Goal: Check status: Check status

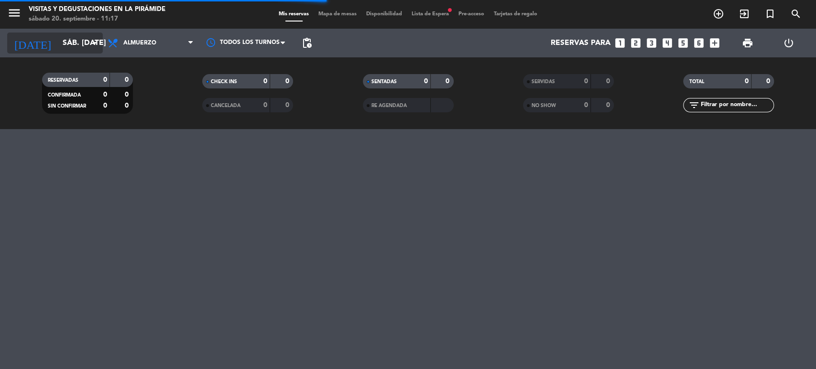
click at [89, 40] on icon "arrow_drop_down" at bounding box center [94, 42] width 11 height 11
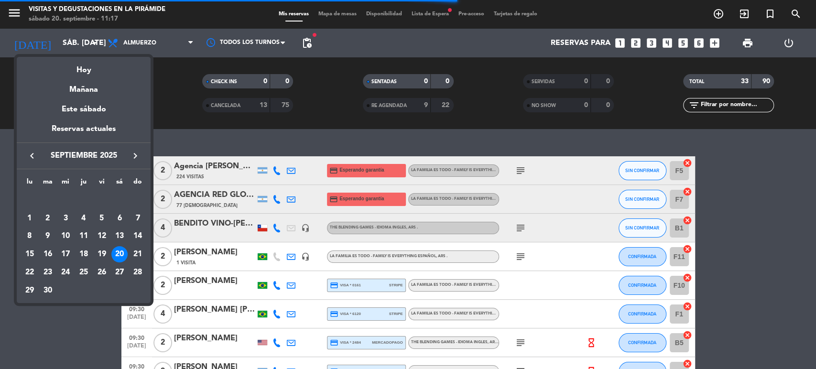
click at [138, 155] on icon "keyboard_arrow_right" at bounding box center [135, 155] width 11 height 11
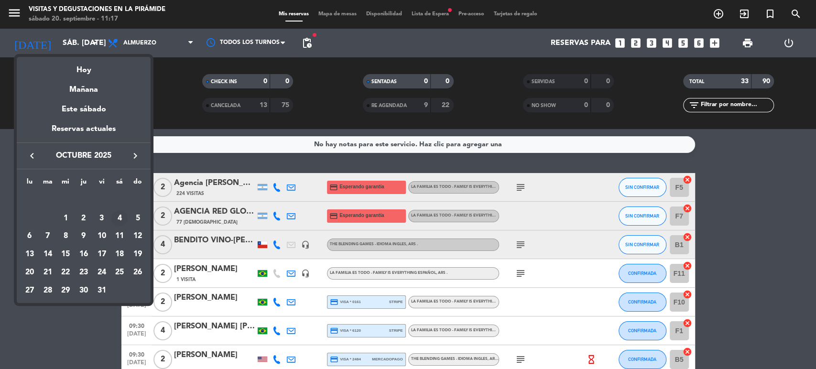
click at [119, 217] on div "4" at bounding box center [119, 218] width 16 height 16
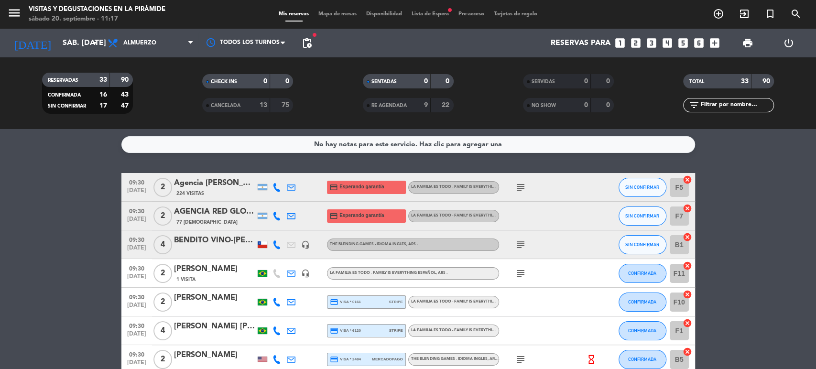
type input "sáb. [DATE]"
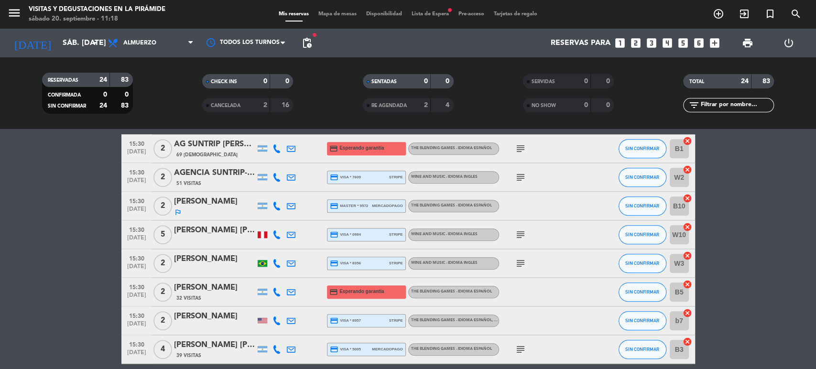
scroll to position [566, 0]
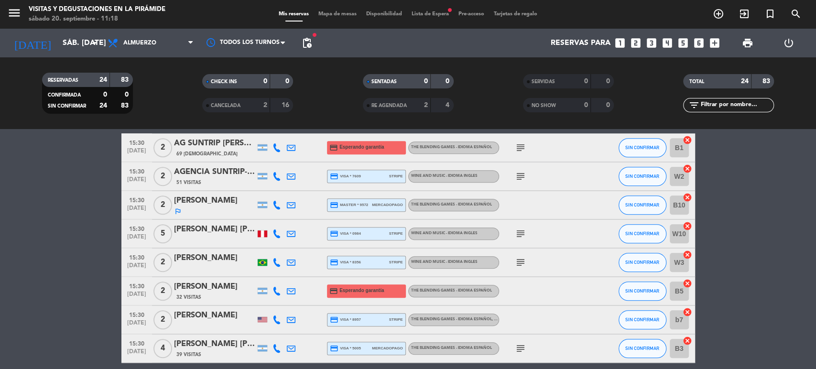
click at [292, 202] on icon at bounding box center [291, 205] width 9 height 9
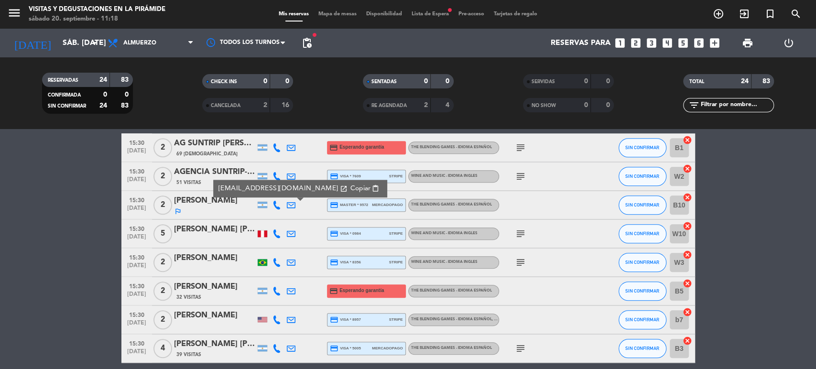
click at [424, 16] on span "Lista de Espera fiber_manual_record" at bounding box center [430, 13] width 47 height 5
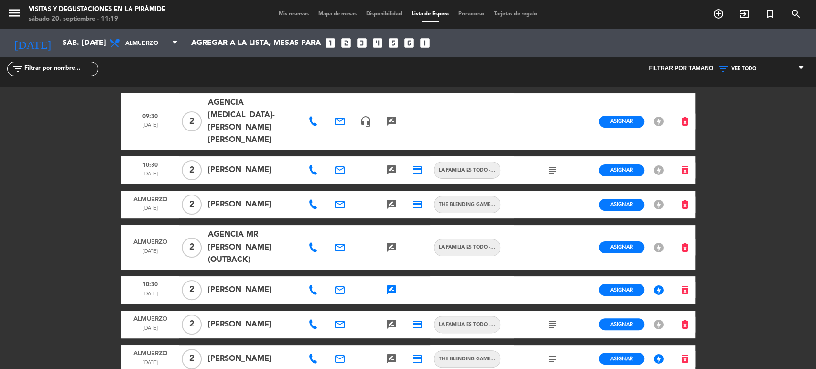
scroll to position [6, 0]
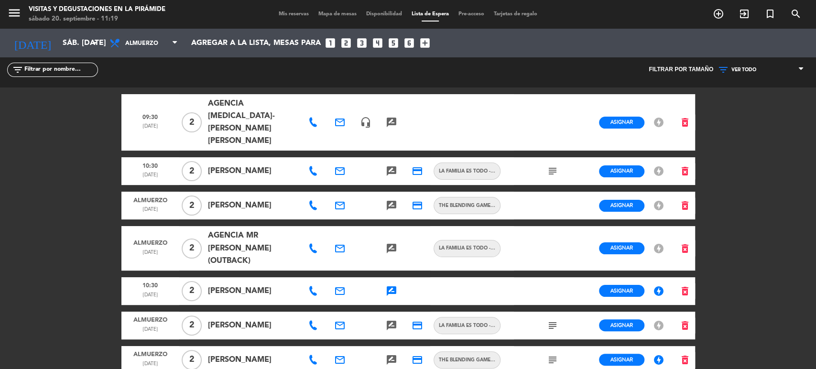
click at [287, 12] on span "Mis reservas" at bounding box center [294, 13] width 40 height 5
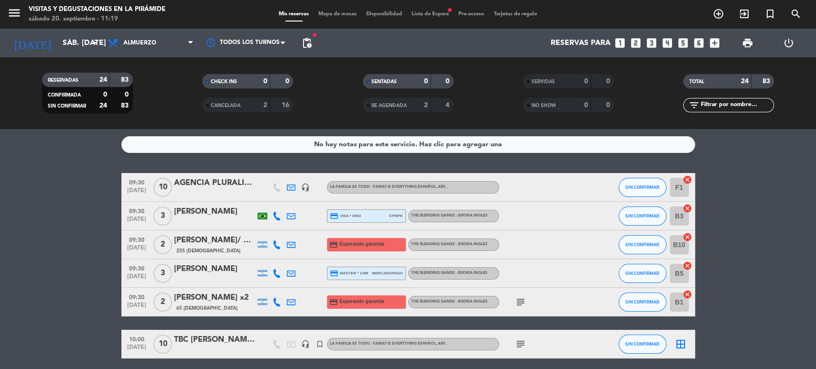
click at [434, 13] on span "Lista de Espera fiber_manual_record" at bounding box center [430, 13] width 47 height 5
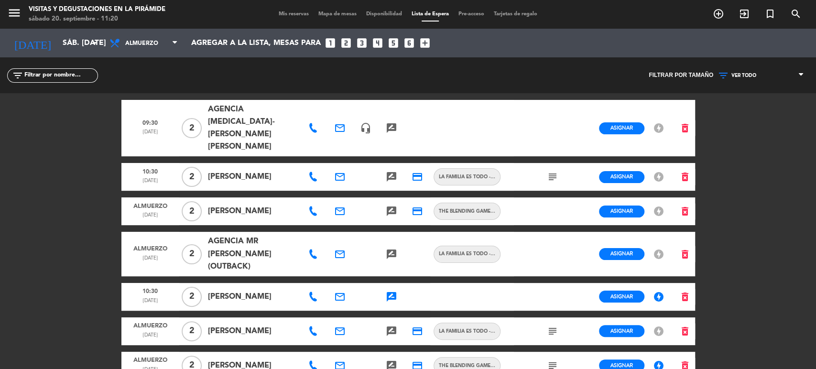
click at [287, 17] on span "Mis reservas" at bounding box center [294, 13] width 40 height 5
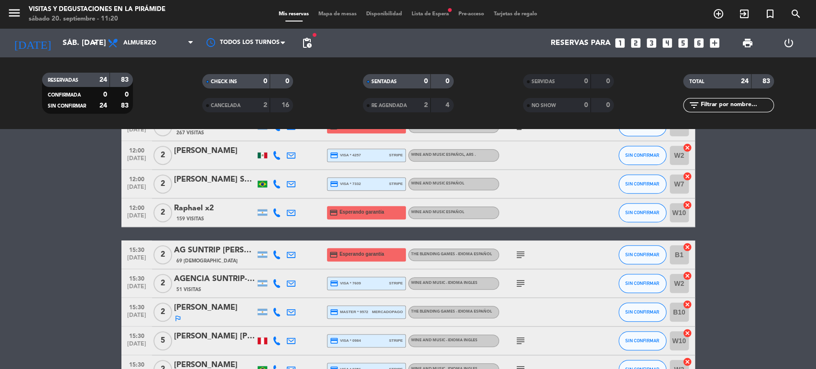
scroll to position [458, 0]
